Goal: Task Accomplishment & Management: Manage account settings

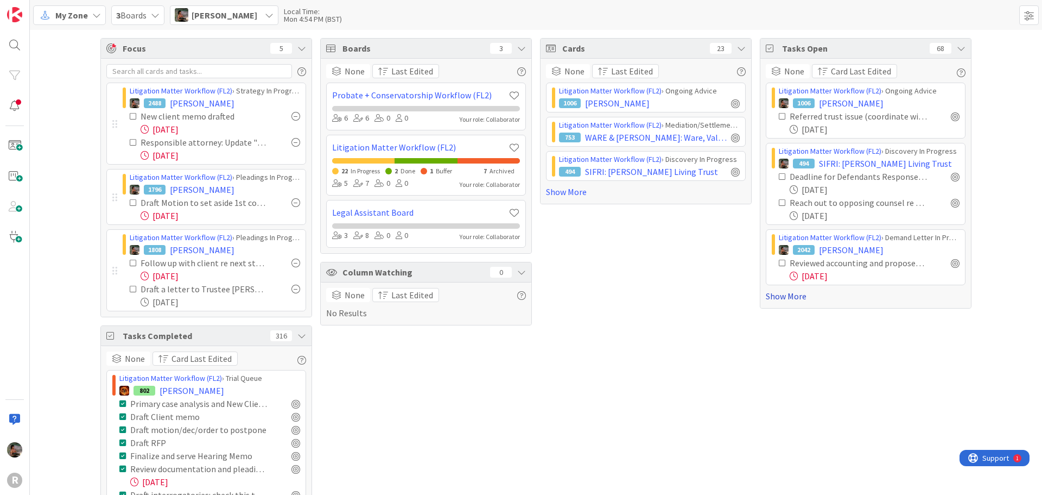
click at [781, 297] on link "Show More" at bounding box center [866, 295] width 200 height 13
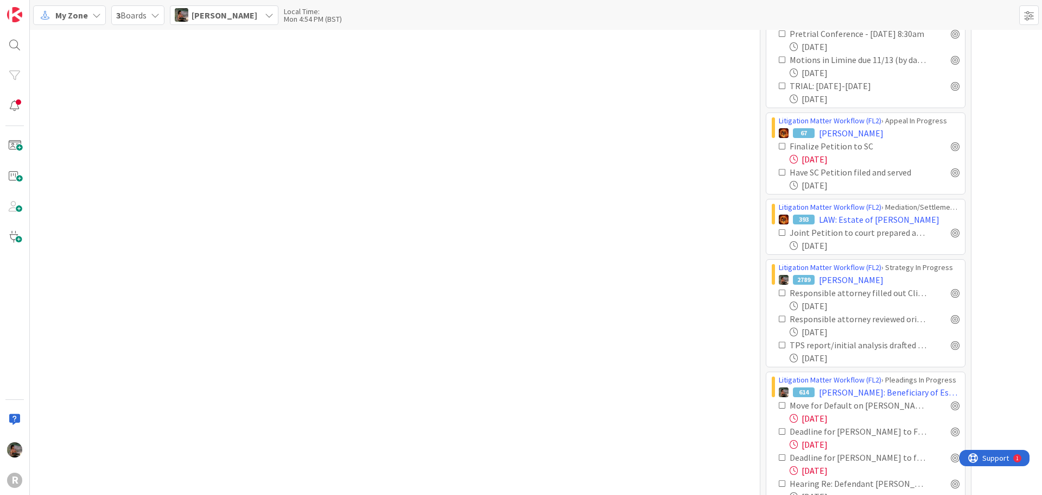
scroll to position [2161, 0]
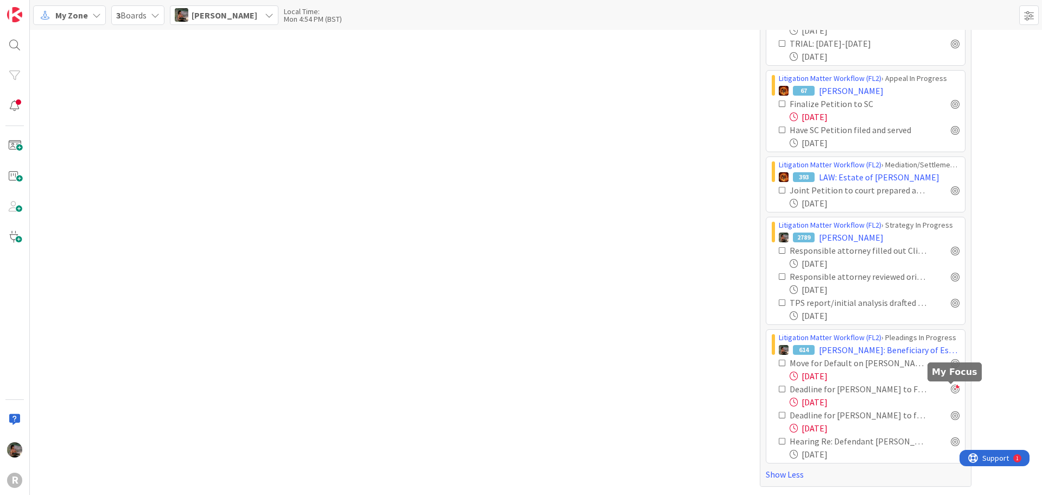
click at [951, 389] on div at bounding box center [955, 388] width 9 height 9
click at [951, 362] on div at bounding box center [955, 362] width 9 height 9
click at [951, 441] on div at bounding box center [955, 440] width 9 height 9
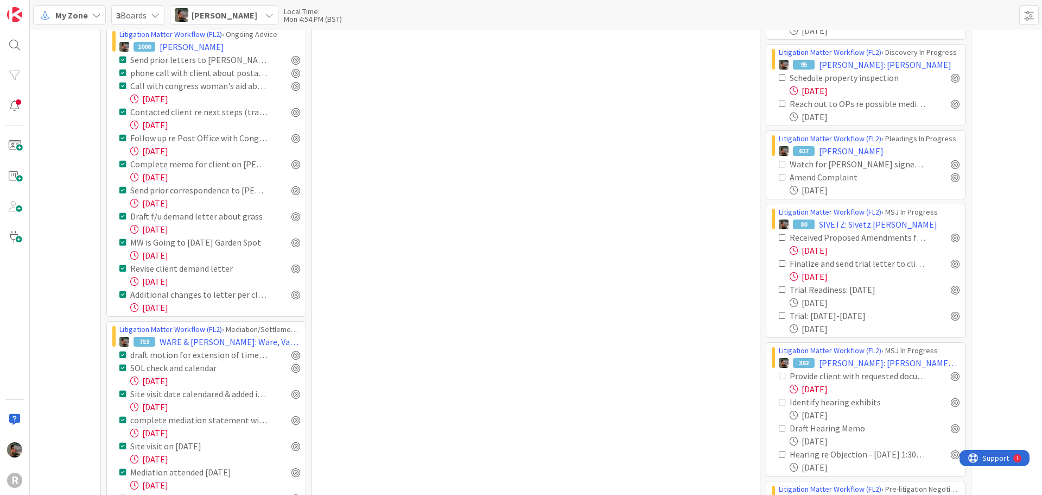
scroll to position [0, 0]
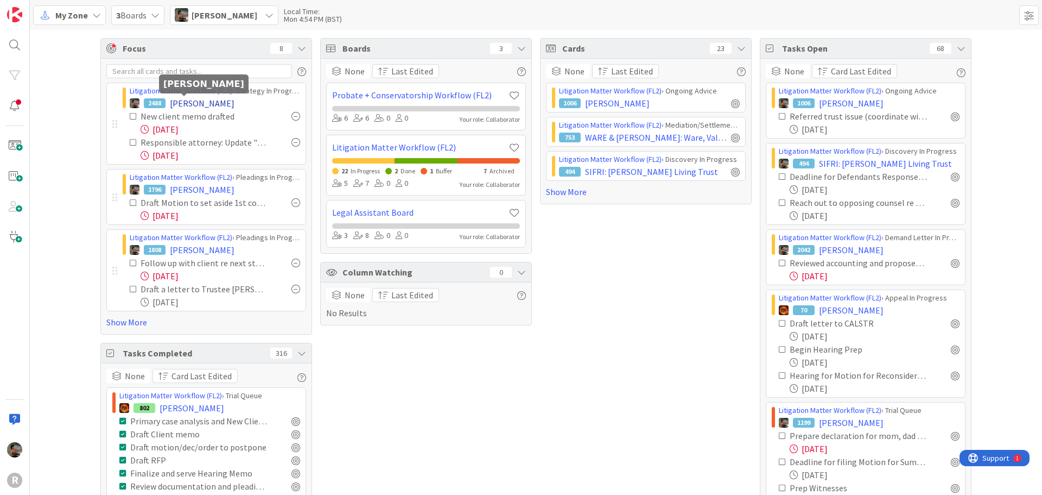
click at [175, 103] on span "[PERSON_NAME]" at bounding box center [202, 103] width 65 height 13
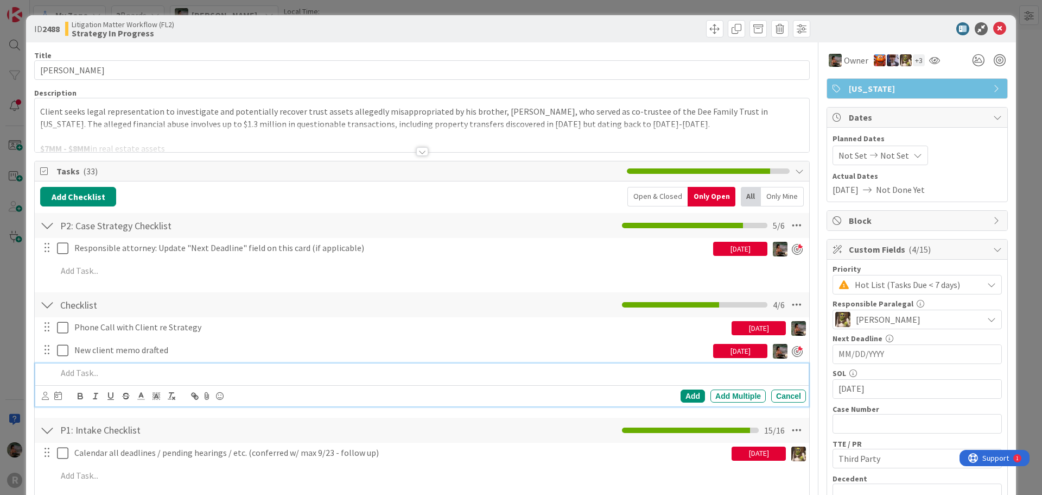
click at [90, 373] on p at bounding box center [429, 372] width 745 height 12
click at [690, 394] on div "Add" at bounding box center [693, 395] width 24 height 13
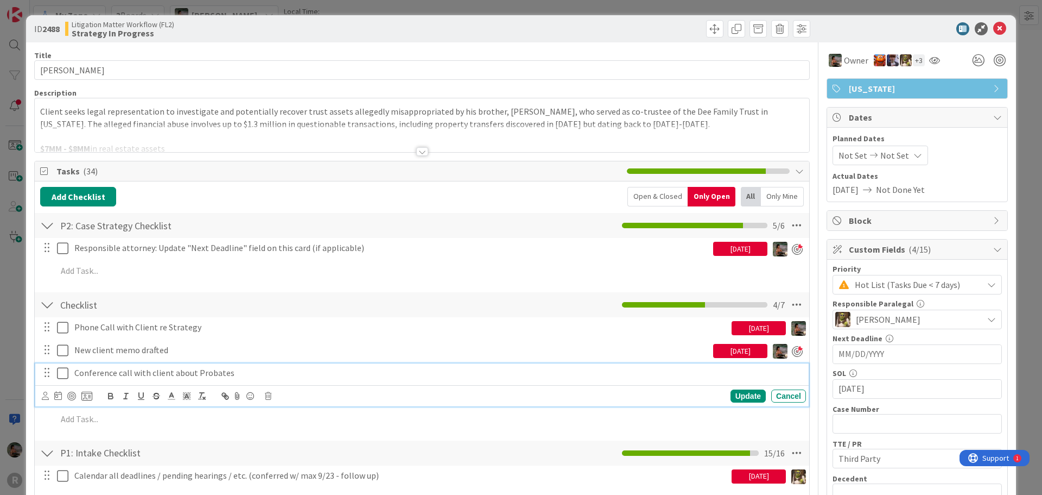
click at [250, 372] on p "Conference call with client about Probates" at bounding box center [437, 372] width 727 height 12
click at [72, 395] on div at bounding box center [71, 395] width 9 height 9
click at [47, 395] on icon at bounding box center [45, 395] width 7 height 8
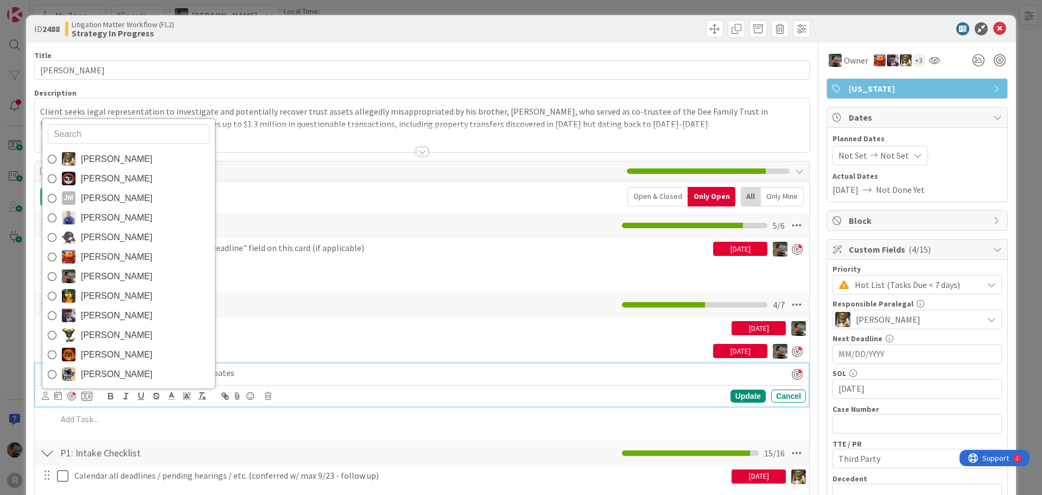
click at [116, 275] on span "[PERSON_NAME]" at bounding box center [117, 276] width 72 height 16
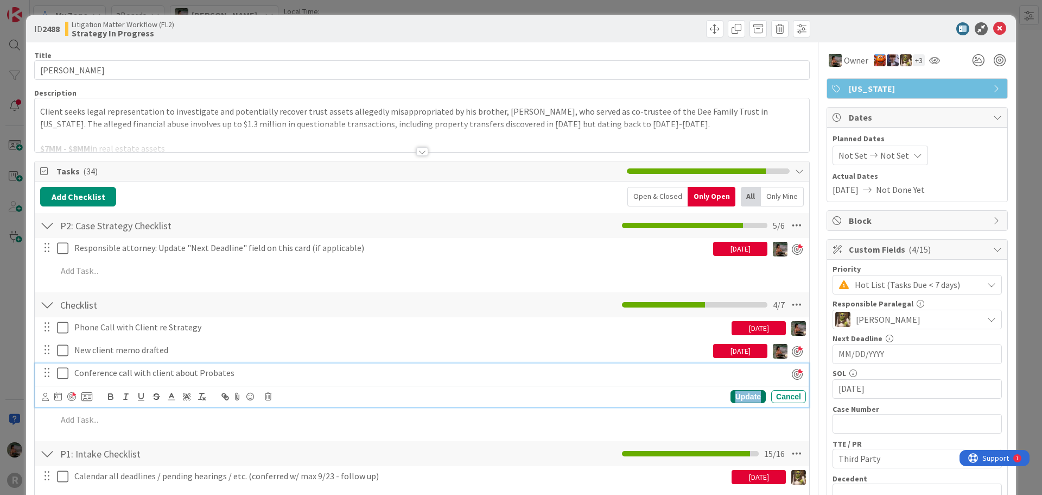
click at [735, 395] on div "Update" at bounding box center [748, 396] width 35 height 13
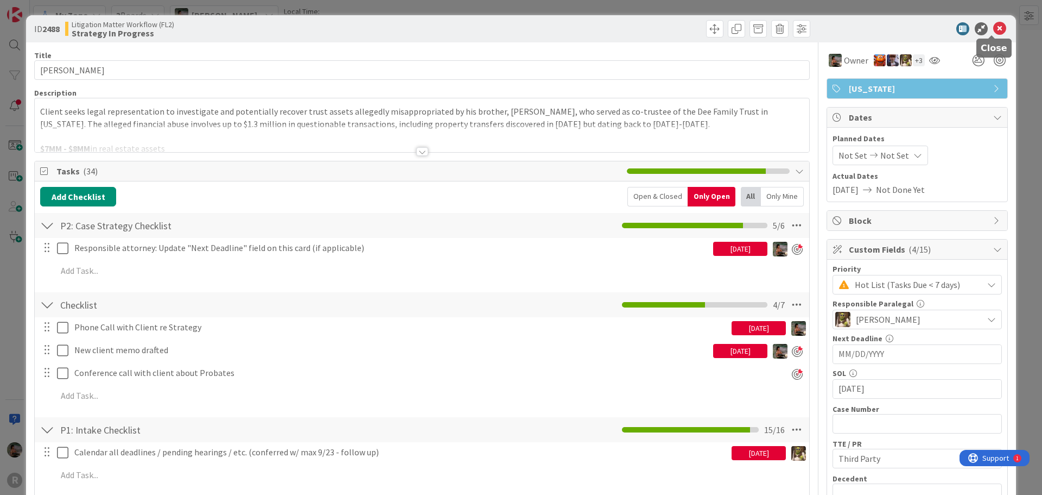
click at [996, 27] on icon at bounding box center [999, 28] width 13 height 13
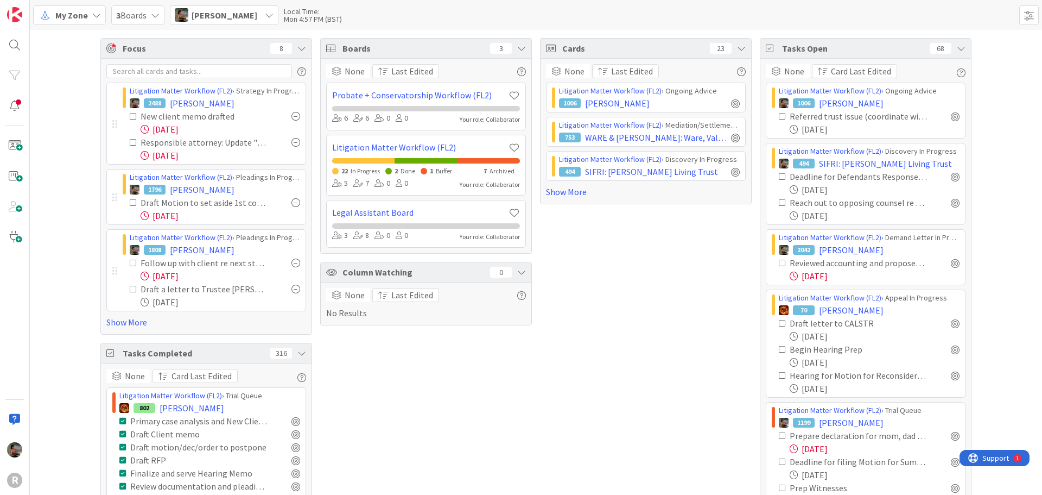
click at [841, 105] on span "[PERSON_NAME]" at bounding box center [851, 103] width 65 height 13
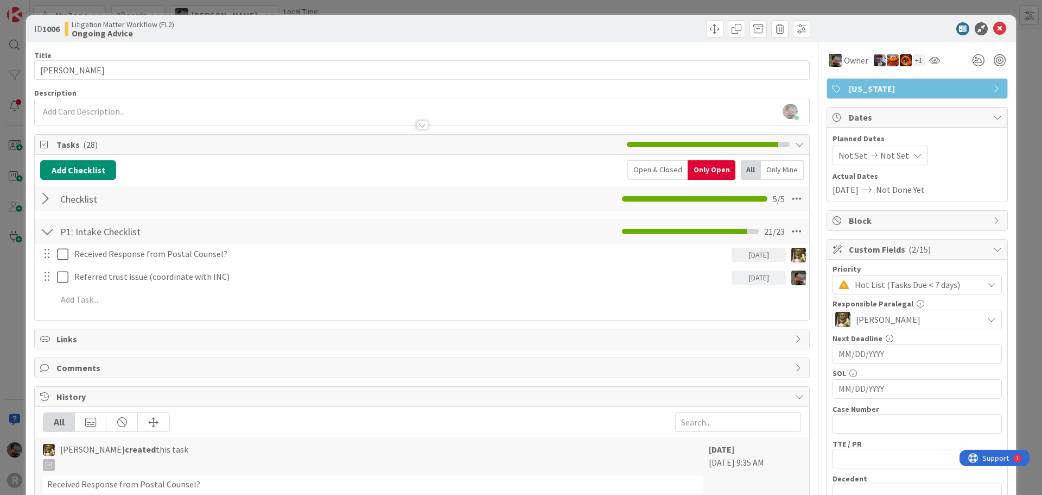
click at [987, 282] on icon at bounding box center [991, 284] width 9 height 9
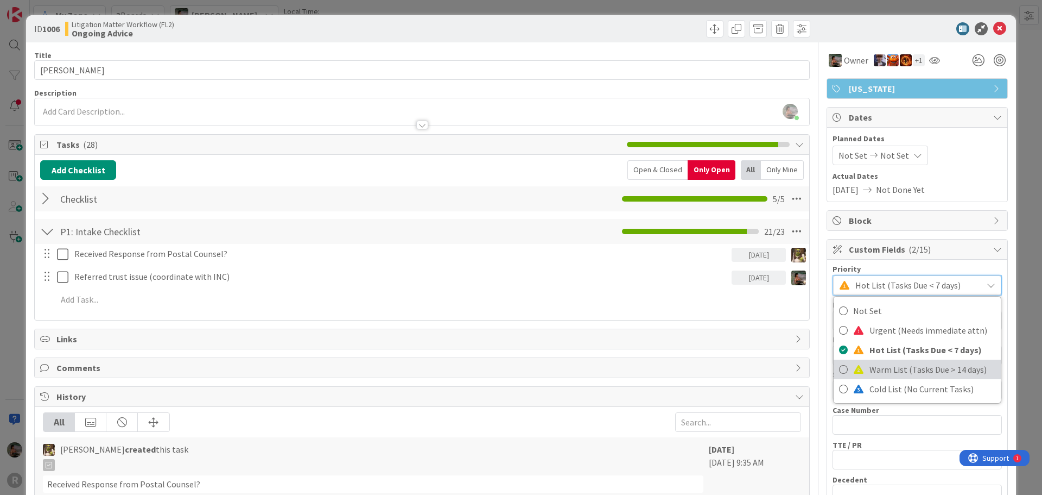
click at [885, 370] on span "Warm List (Tasks Due > 14 days)" at bounding box center [933, 369] width 126 height 16
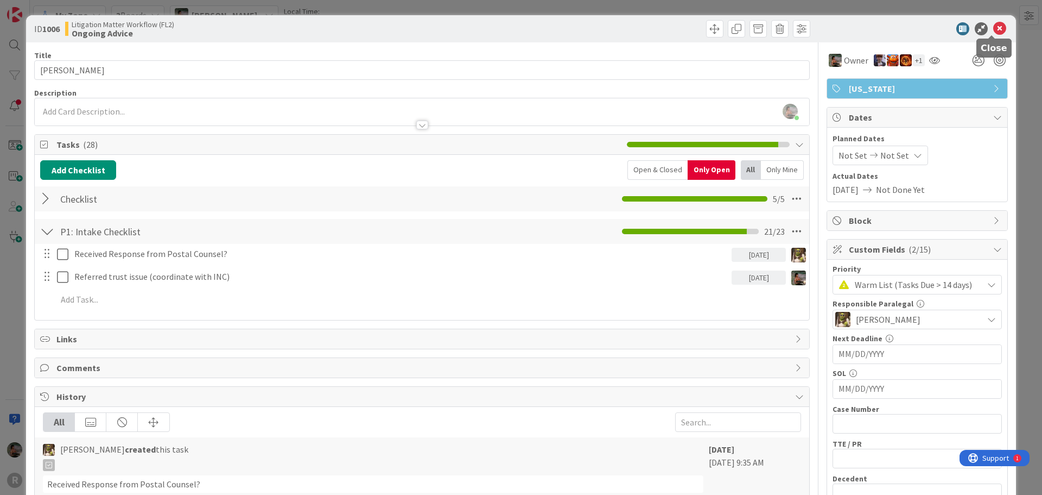
click at [993, 27] on icon at bounding box center [999, 28] width 13 height 13
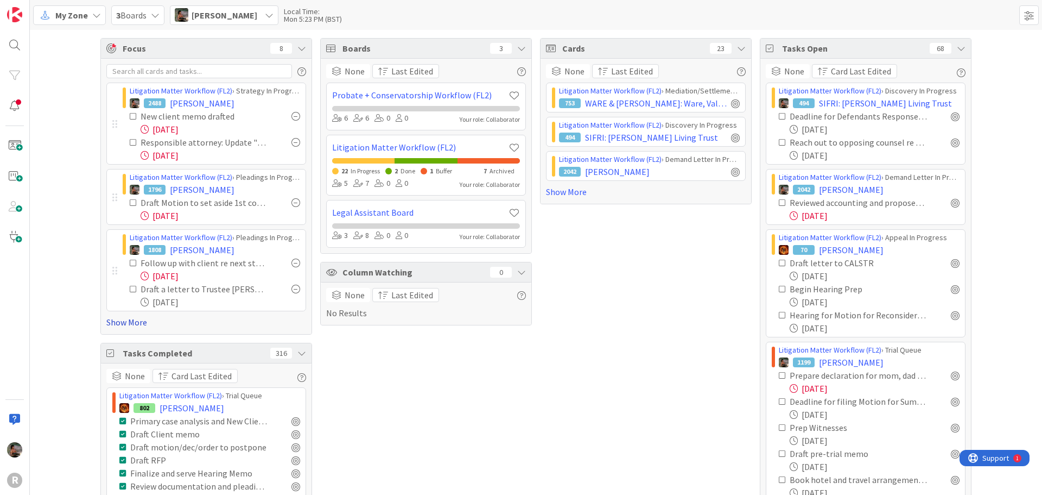
click at [126, 324] on link "Show More" at bounding box center [206, 321] width 200 height 13
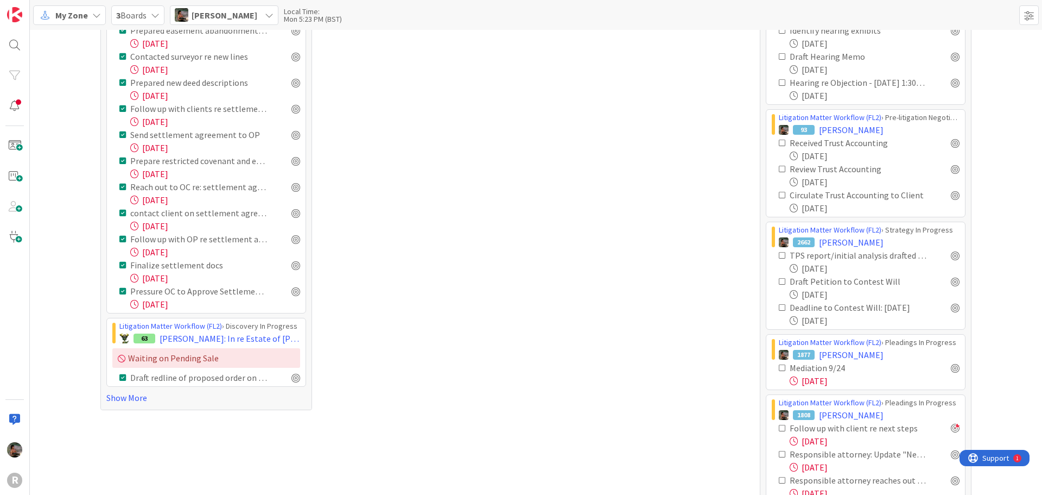
scroll to position [1031, 0]
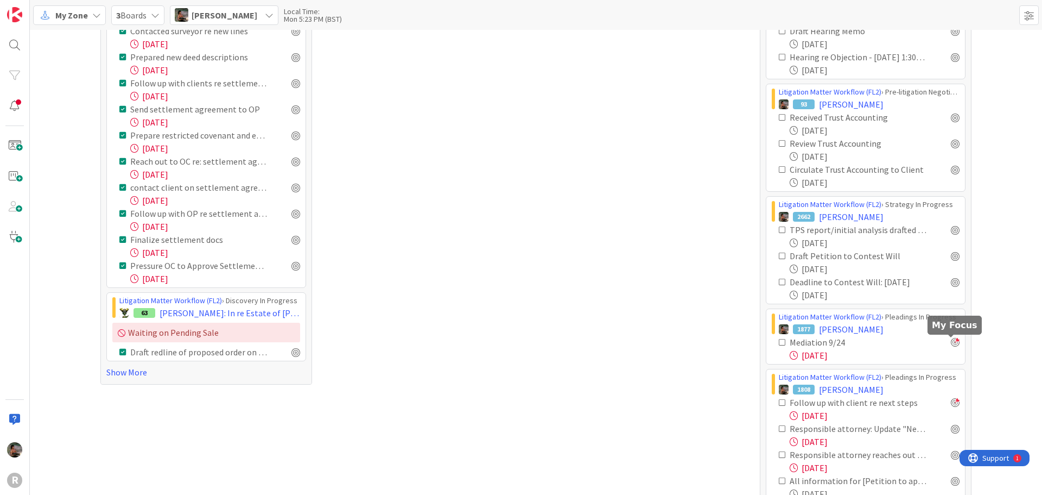
click at [953, 345] on div at bounding box center [955, 342] width 9 height 9
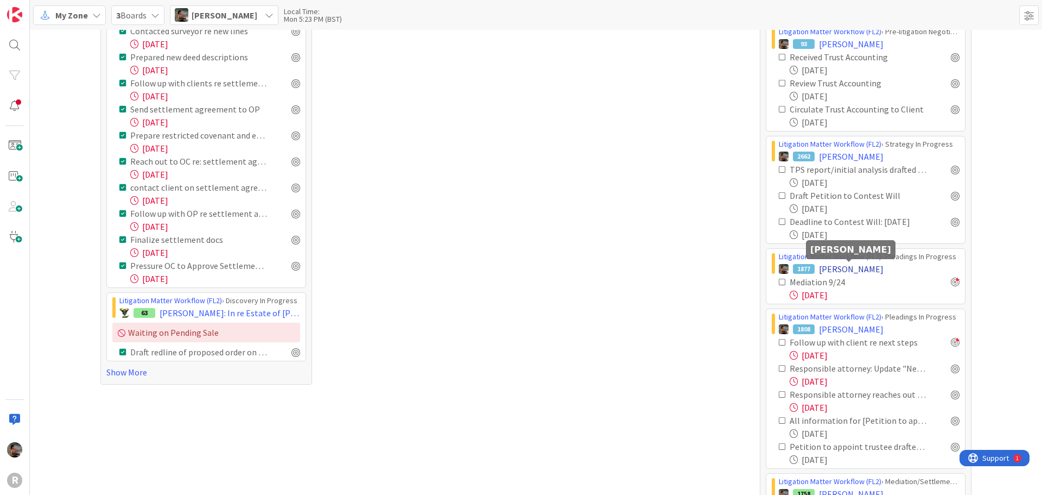
click at [870, 269] on span "[PERSON_NAME]" at bounding box center [851, 268] width 65 height 13
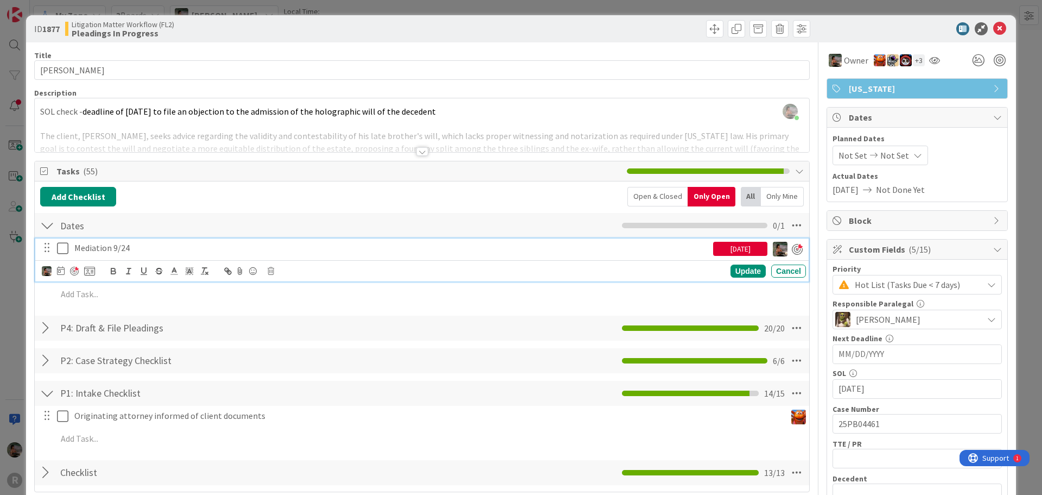
click at [65, 247] on icon at bounding box center [62, 248] width 11 height 13
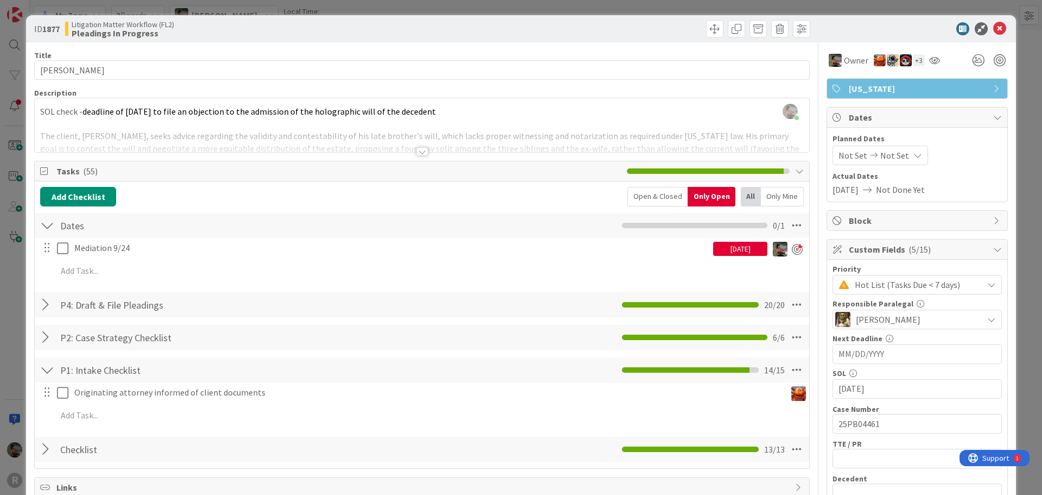
scroll to position [1031, 0]
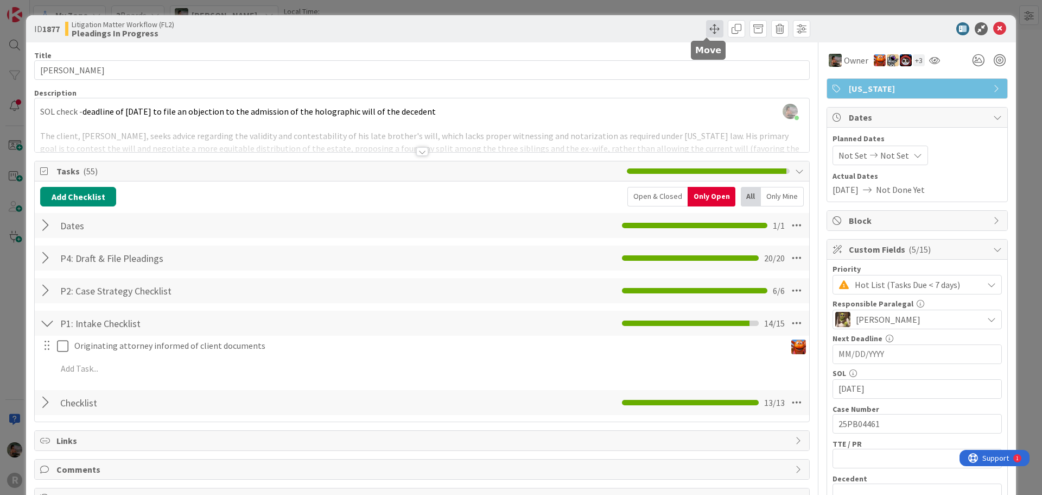
click at [706, 30] on span at bounding box center [714, 28] width 17 height 17
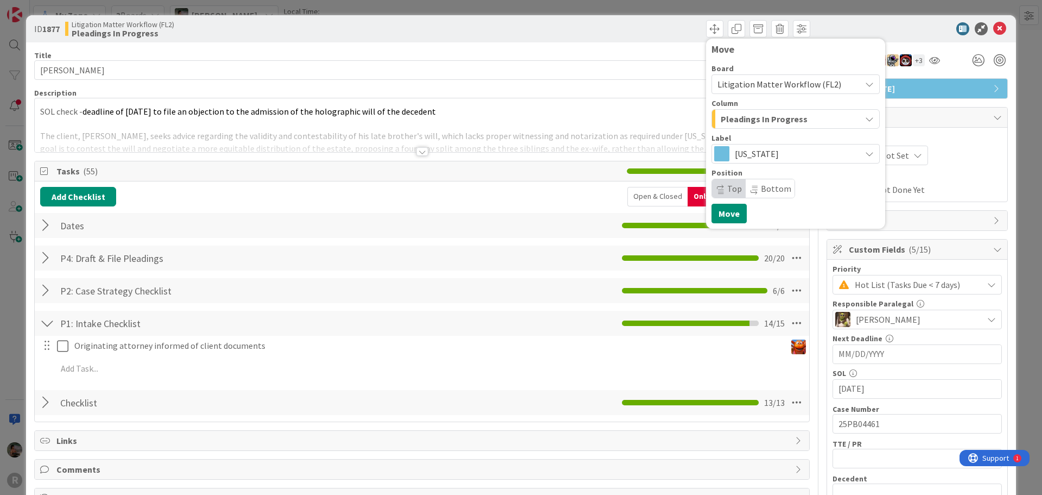
click at [865, 116] on icon "button" at bounding box center [869, 119] width 9 height 9
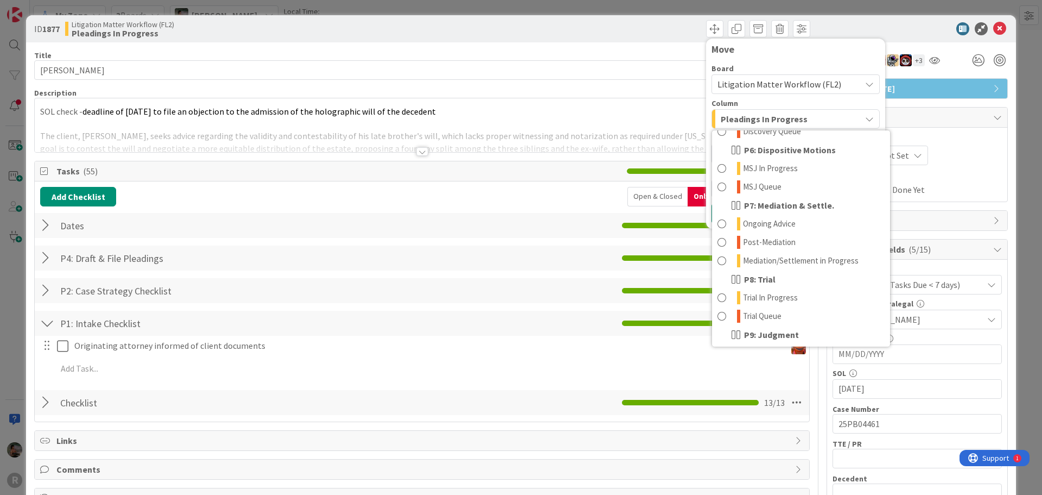
scroll to position [271, 0]
click at [737, 244] on icon at bounding box center [738, 241] width 3 height 13
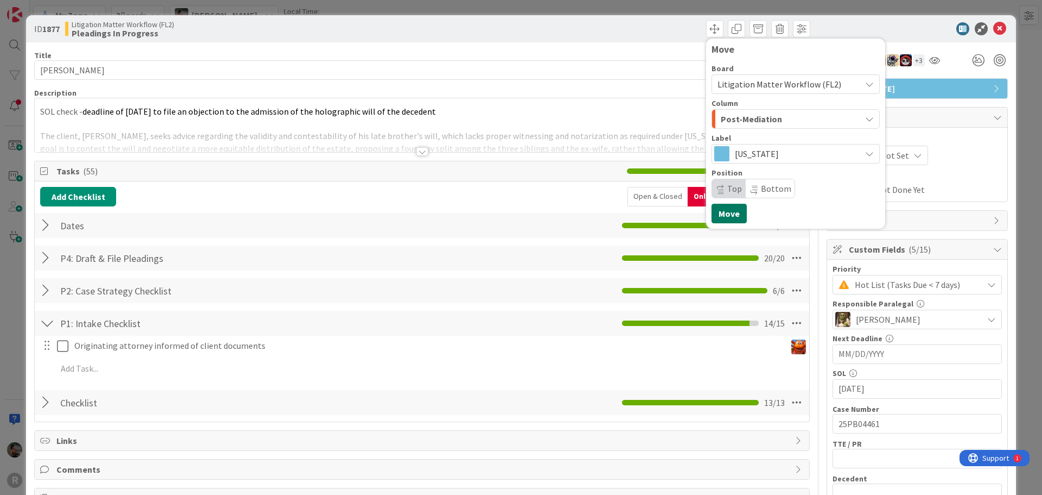
click at [724, 214] on button "Move" at bounding box center [729, 214] width 35 height 20
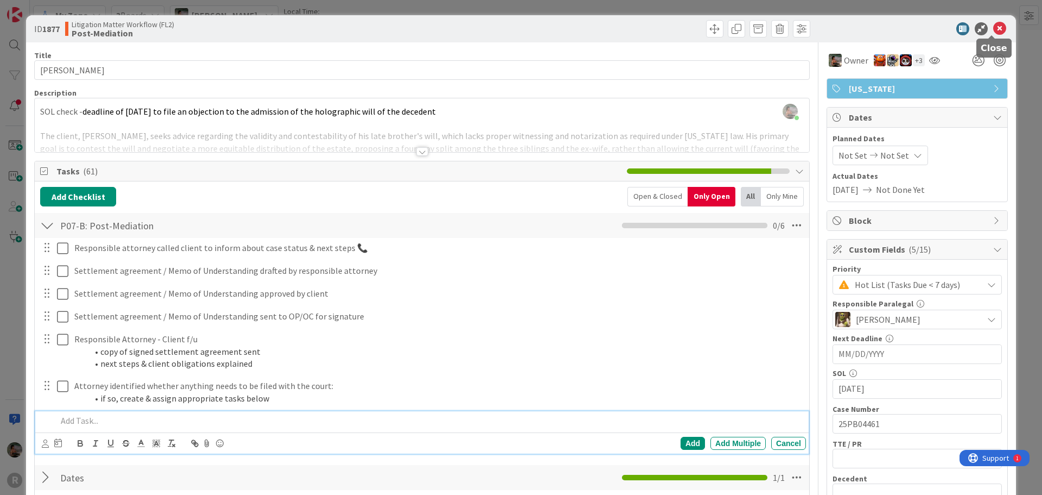
click at [993, 29] on icon at bounding box center [999, 28] width 13 height 13
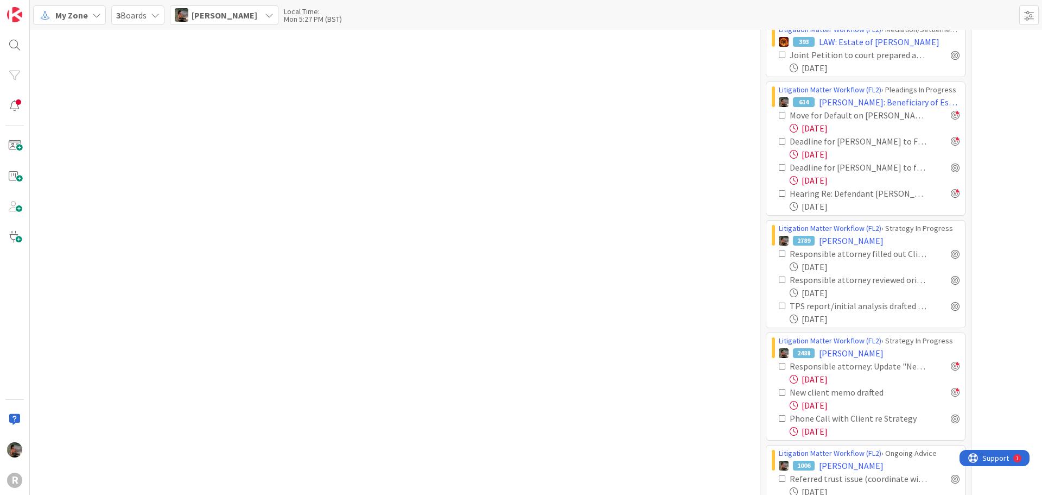
scroll to position [2161, 0]
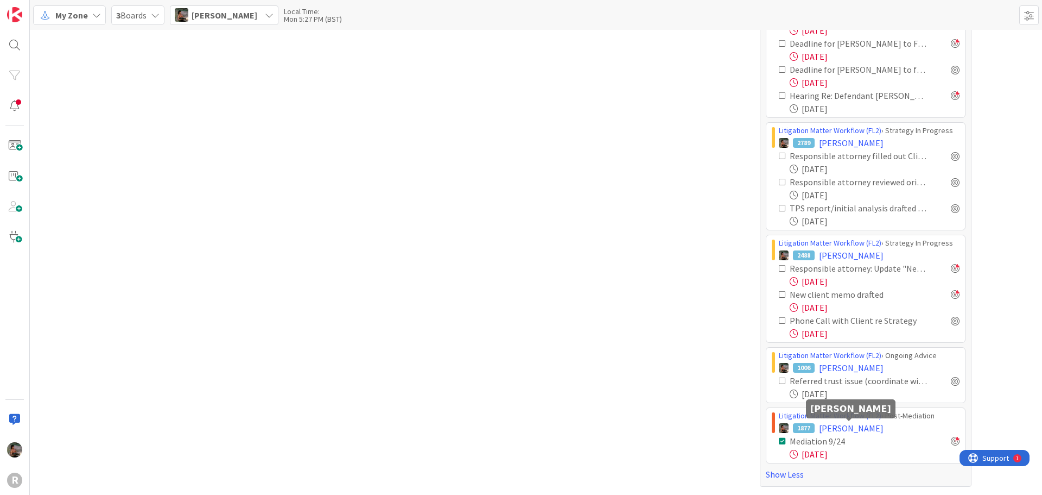
click at [868, 428] on span "[PERSON_NAME]" at bounding box center [851, 427] width 65 height 13
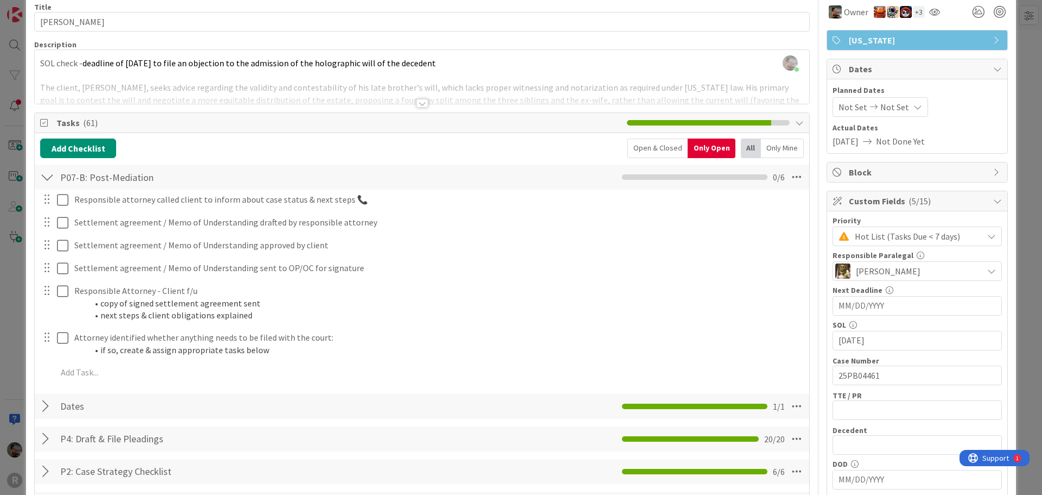
scroll to position [109, 0]
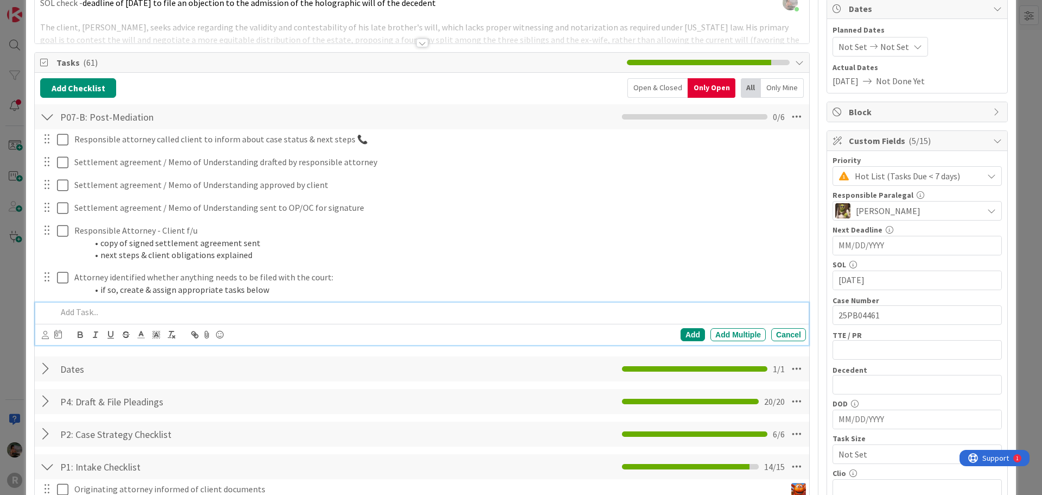
click at [126, 316] on p at bounding box center [429, 312] width 745 height 12
click at [684, 331] on div "Add" at bounding box center [693, 334] width 24 height 13
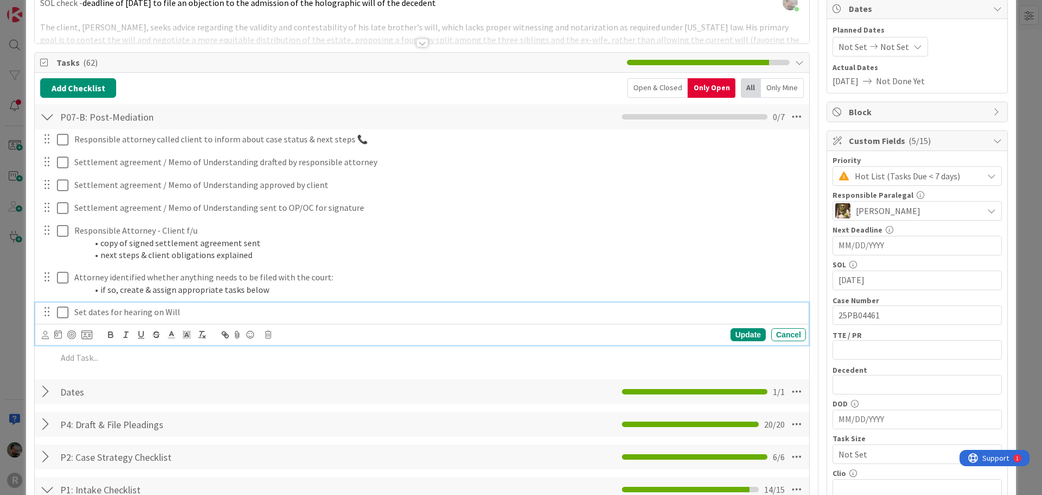
click at [124, 313] on p "Set dates for hearing on Will" at bounding box center [437, 312] width 727 height 12
click at [43, 333] on icon at bounding box center [45, 335] width 7 height 8
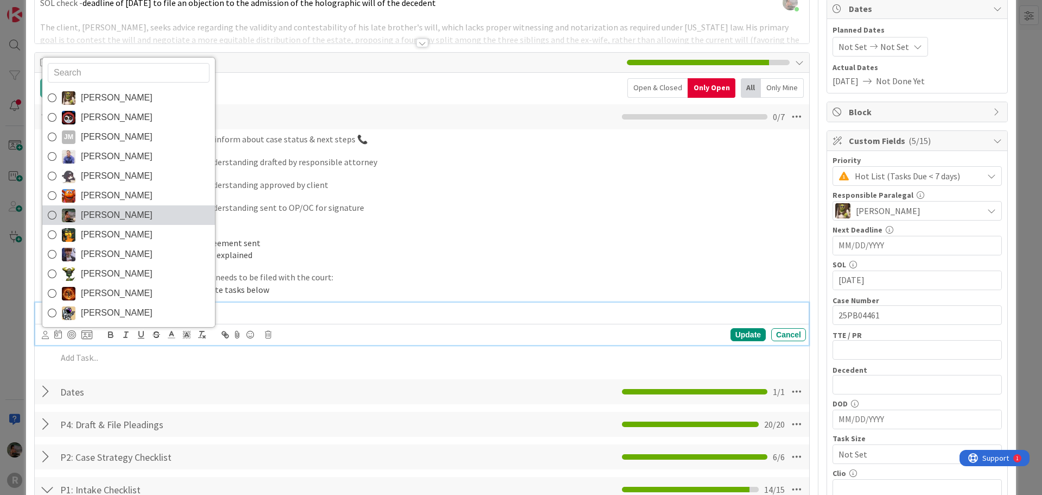
click at [120, 217] on span "[PERSON_NAME]" at bounding box center [117, 215] width 72 height 16
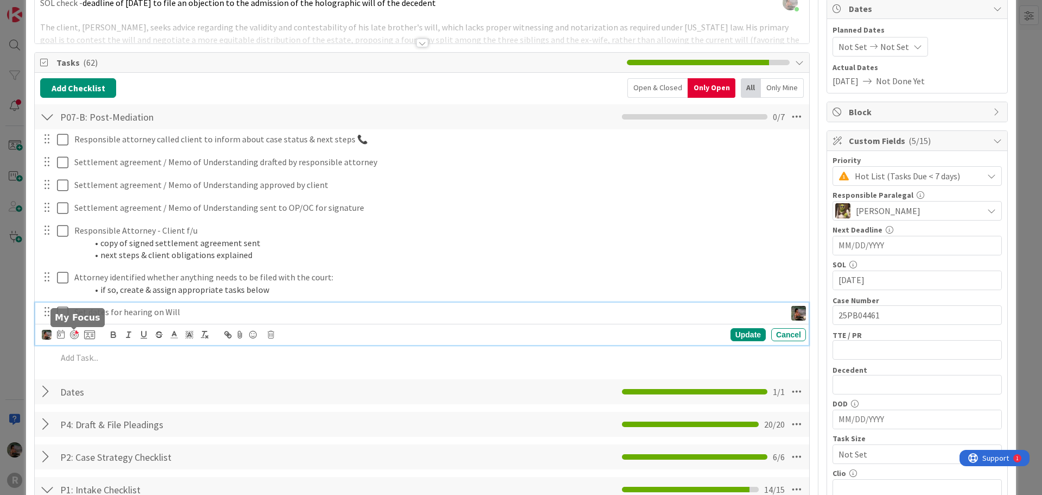
click at [74, 337] on div at bounding box center [74, 334] width 9 height 9
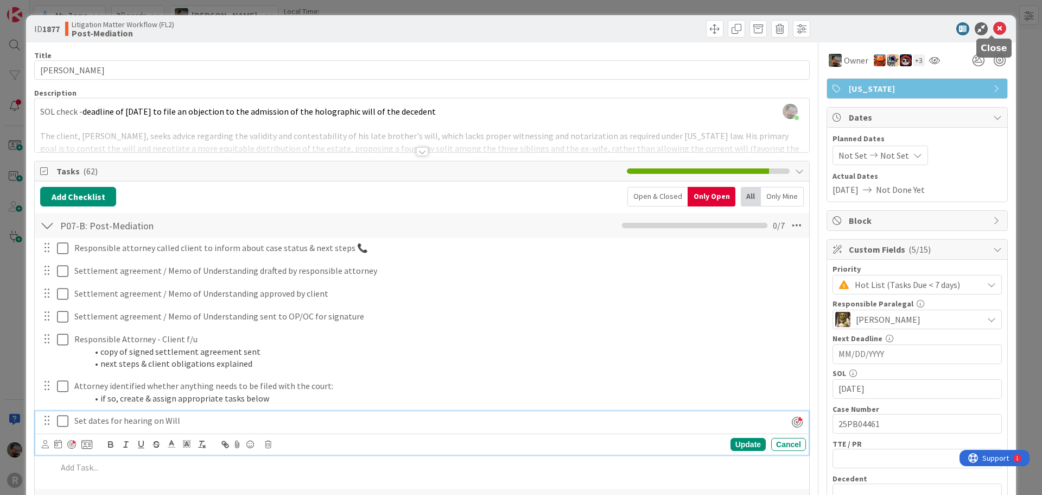
click at [996, 29] on icon at bounding box center [999, 28] width 13 height 13
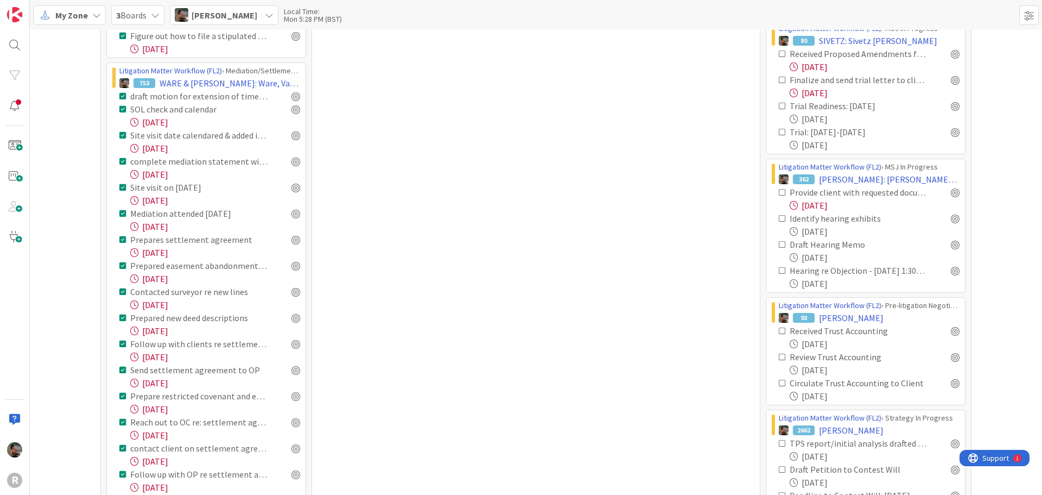
scroll to position [532, 0]
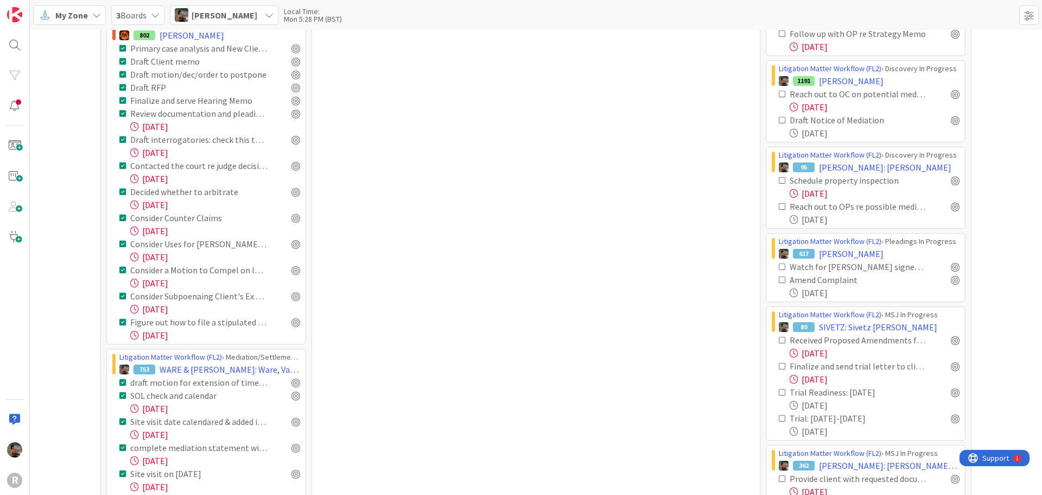
click at [308, 11] on div "Local Time:" at bounding box center [313, 12] width 58 height 8
click at [332, 17] on div "Mon 5:28 PM (BST)" at bounding box center [313, 19] width 58 height 8
click at [294, 11] on div "Local Time:" at bounding box center [313, 12] width 58 height 8
drag, startPoint x: 308, startPoint y: 18, endPoint x: 301, endPoint y: 18, distance: 7.6
click at [308, 18] on div "Mon 5:28 PM (BST)" at bounding box center [313, 19] width 58 height 8
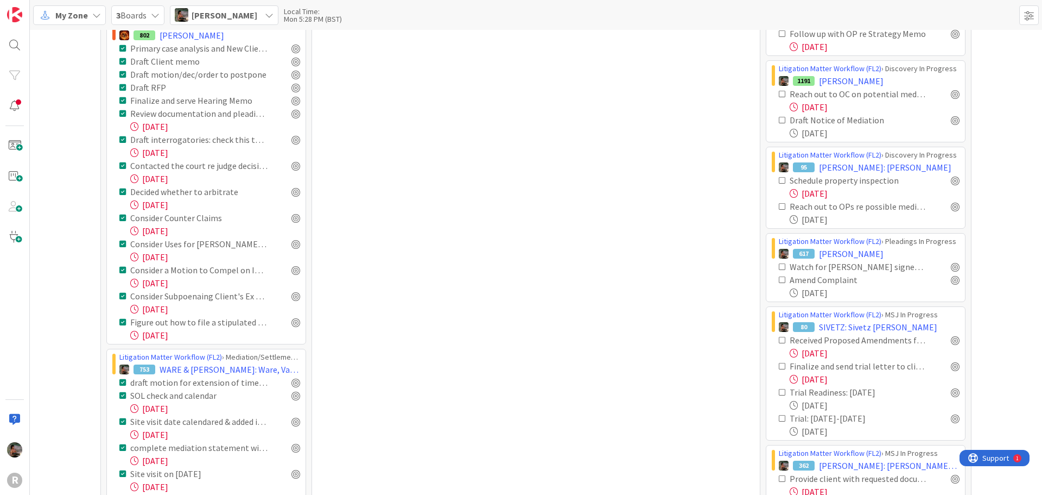
scroll to position [206, 0]
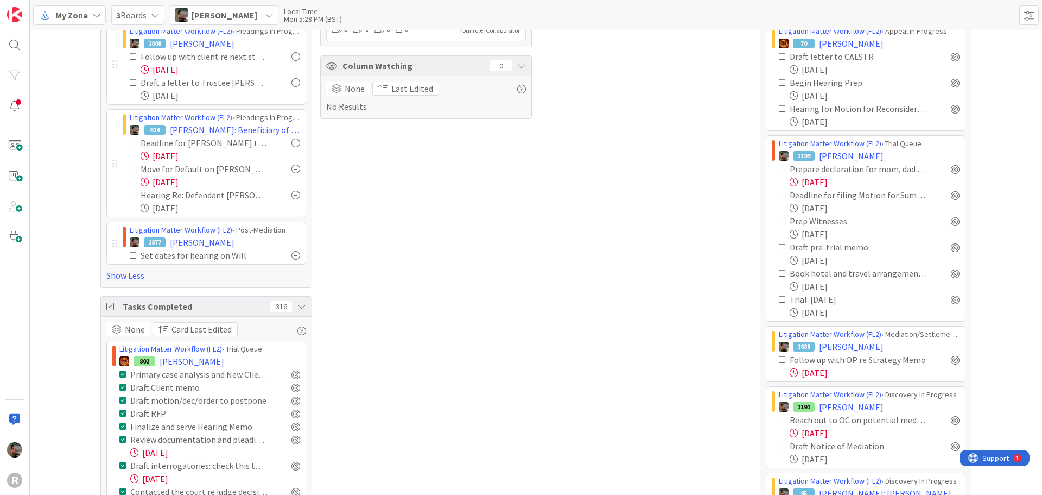
click at [315, 15] on div "Mon 5:28 PM (BST)" at bounding box center [313, 19] width 58 height 8
click at [14, 8] on img at bounding box center [14, 14] width 15 height 15
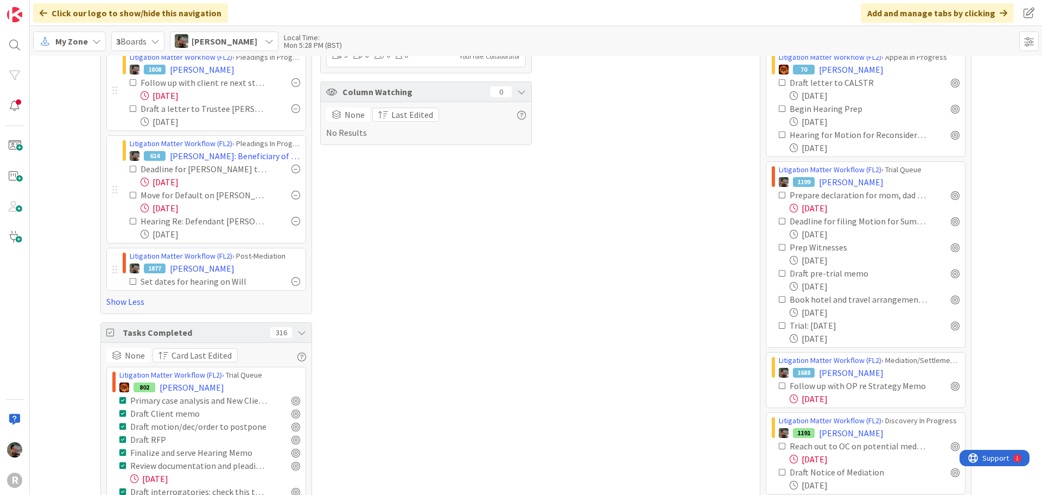
click at [96, 44] on icon at bounding box center [96, 41] width 9 height 9
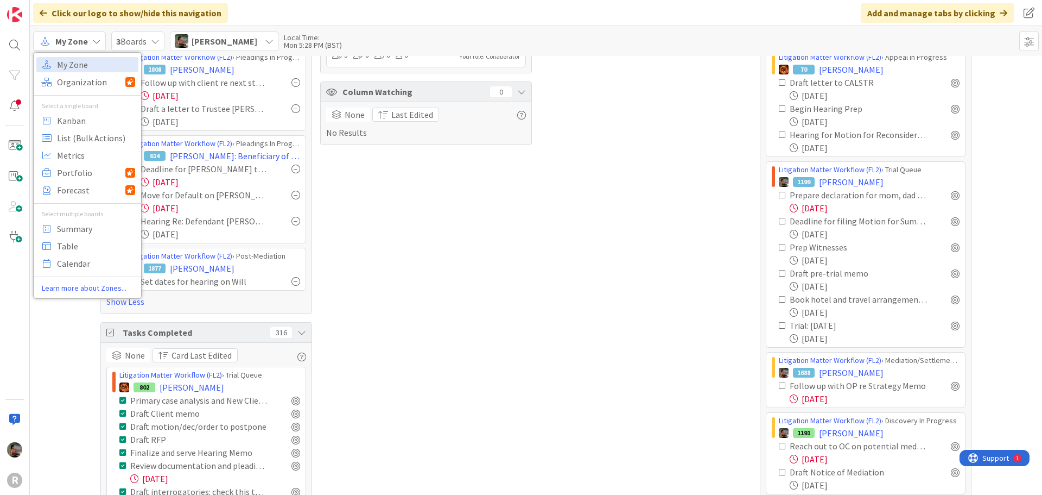
click at [250, 7] on div "Click our logo to show/hide this navigation Add and manage tabs by clicking" at bounding box center [536, 13] width 1012 height 26
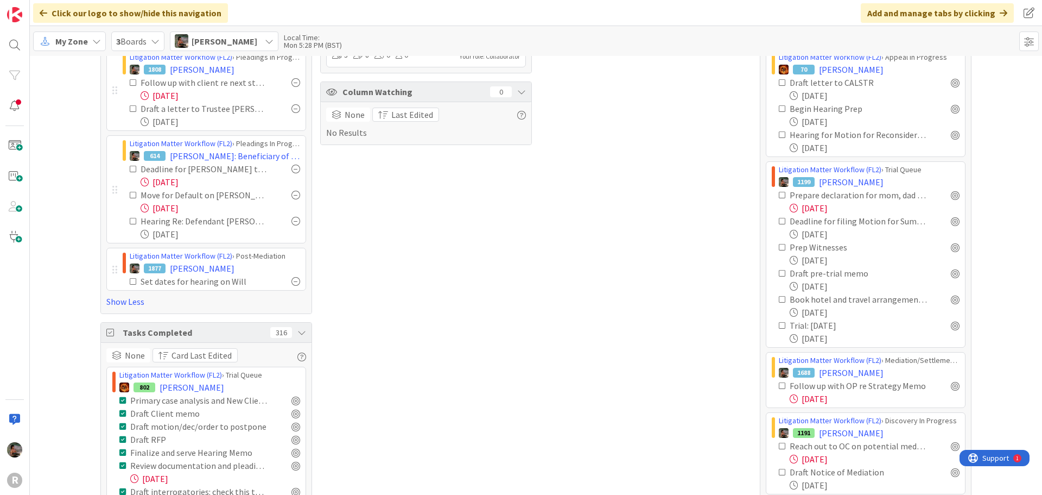
drag, startPoint x: 164, startPoint y: 0, endPoint x: 281, endPoint y: 5, distance: 116.8
click at [281, 5] on div "Click our logo to show/hide this navigation Add and manage tabs by clicking" at bounding box center [536, 13] width 1012 height 26
click at [9, 446] on img at bounding box center [14, 449] width 15 height 15
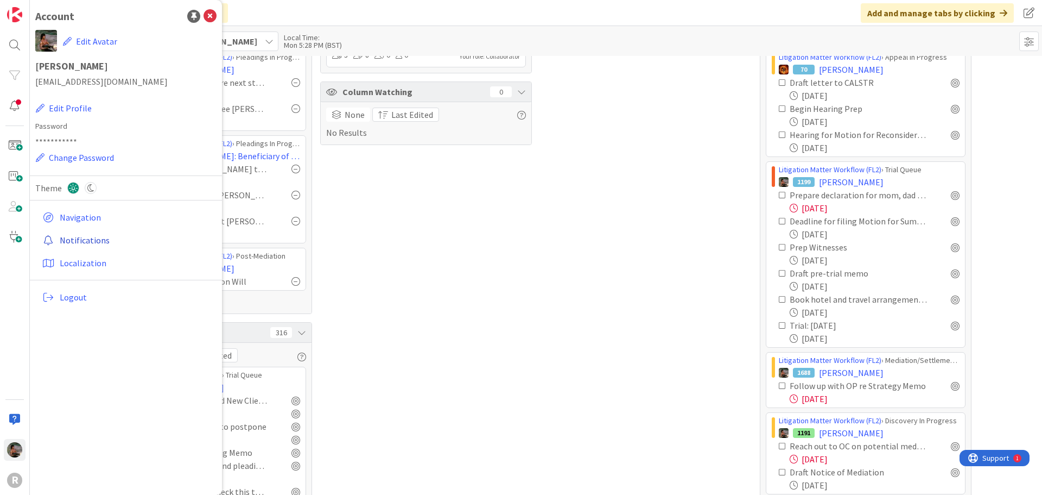
click at [87, 239] on link "Notifications" at bounding box center [127, 240] width 179 height 20
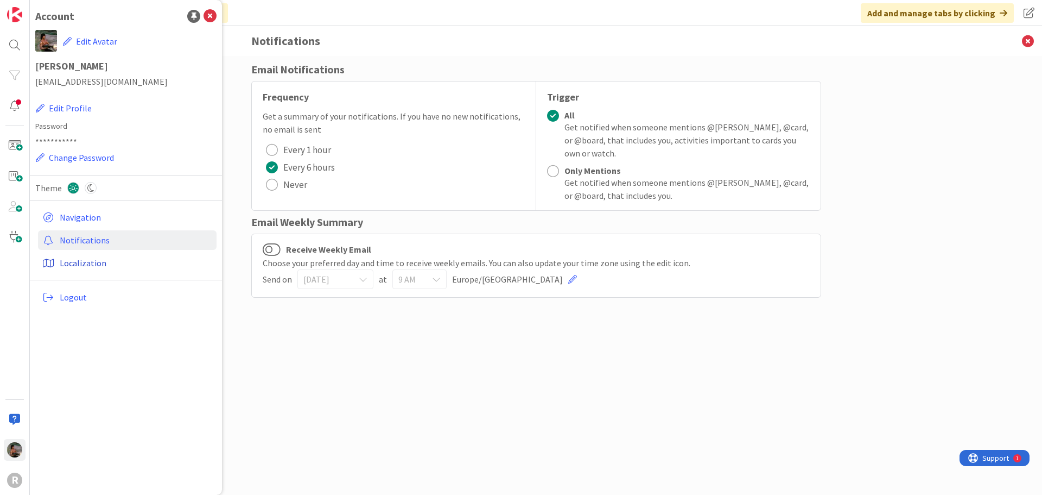
click at [84, 262] on link "Localization" at bounding box center [127, 263] width 179 height 20
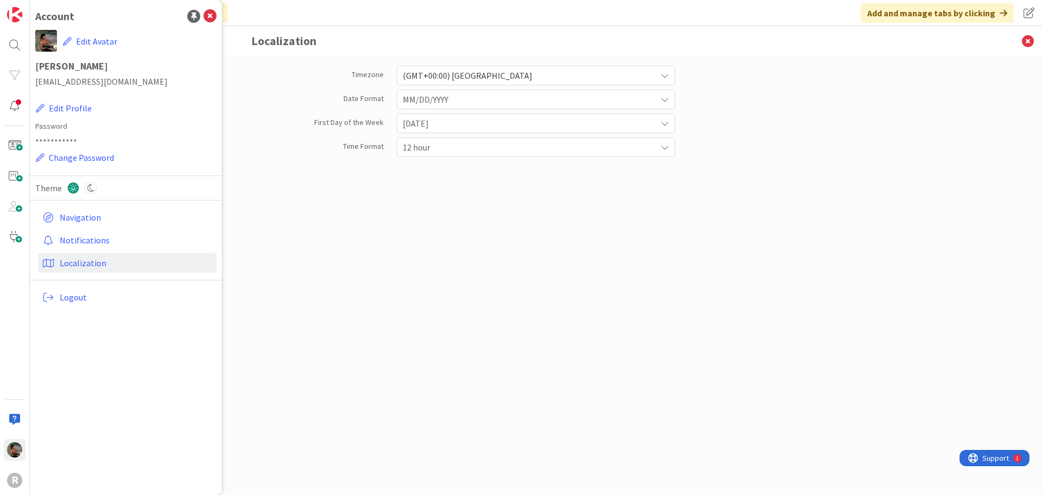
click at [632, 73] on span "(GMT+00:00) [GEOGRAPHIC_DATA]" at bounding box center [527, 75] width 248 height 15
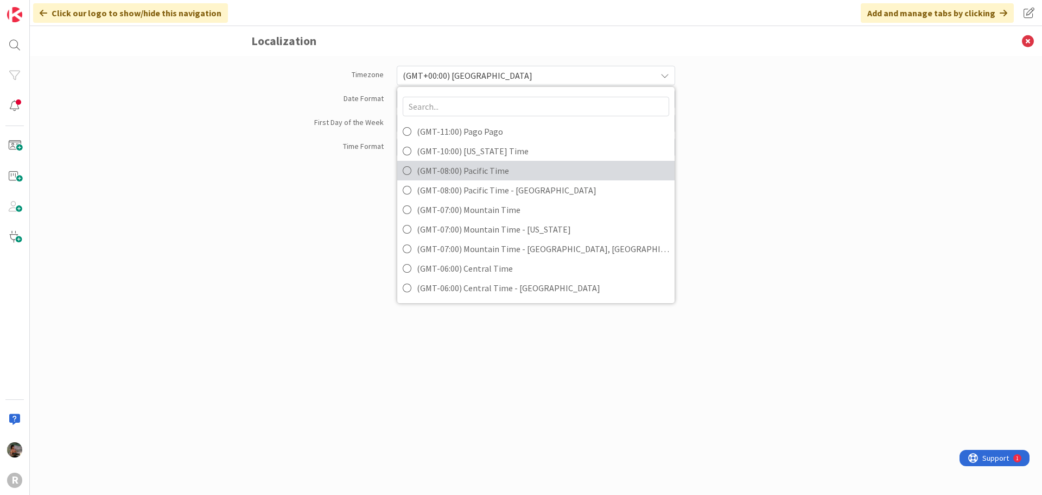
click at [517, 168] on span "(GMT-08:00) Pacific Time" at bounding box center [543, 170] width 252 height 16
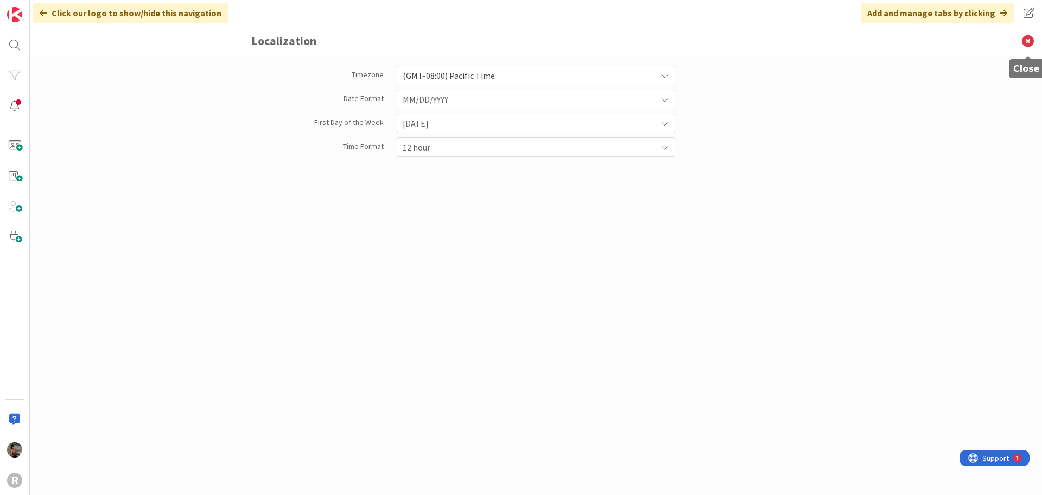
click at [1030, 42] on icon at bounding box center [1028, 41] width 28 height 30
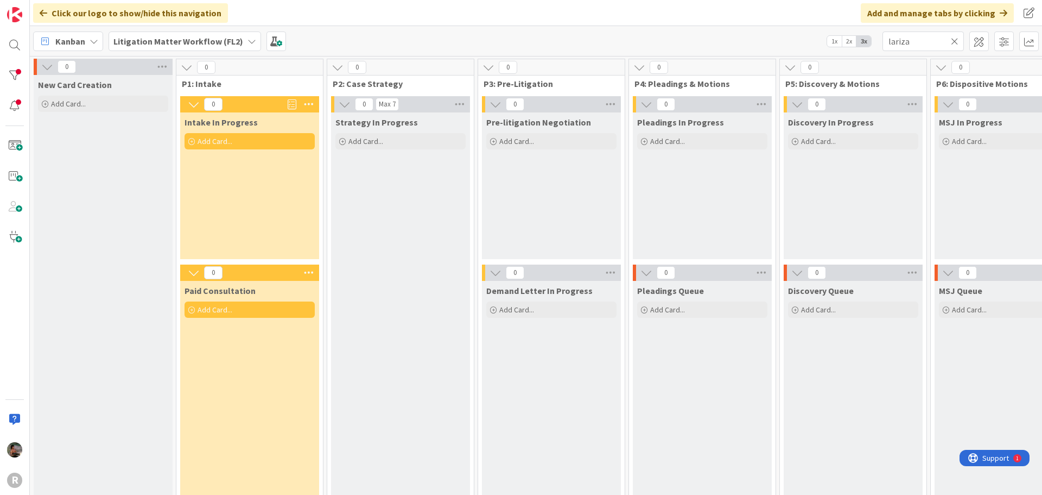
click at [94, 44] on icon at bounding box center [94, 41] width 9 height 9
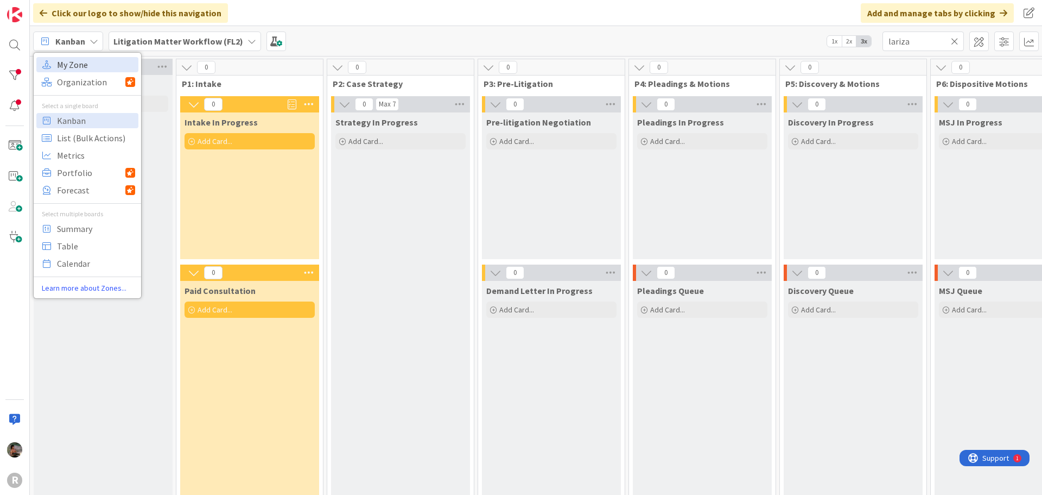
click at [92, 60] on span "My Zone" at bounding box center [96, 64] width 78 height 16
